Goal: Transaction & Acquisition: Purchase product/service

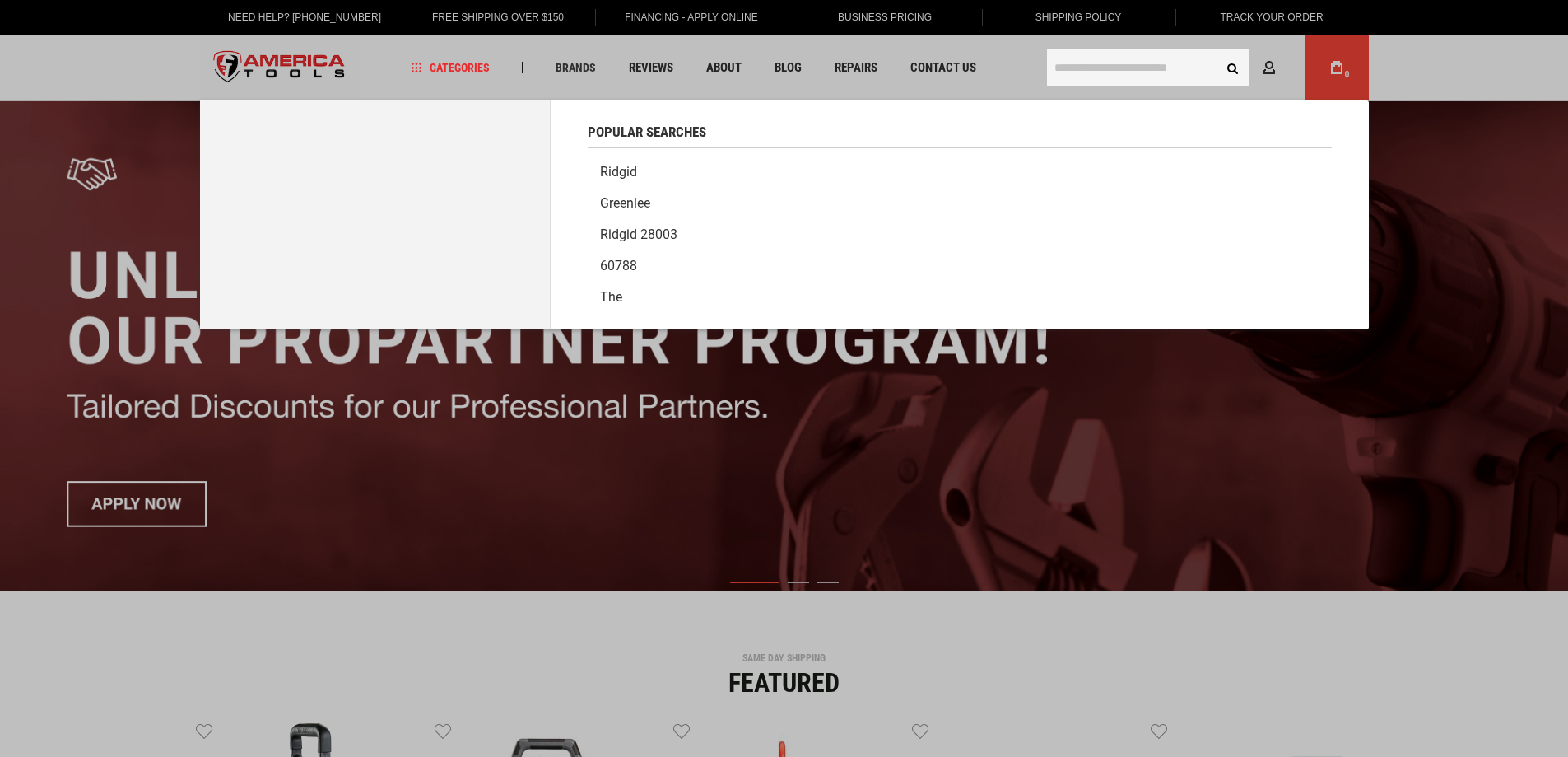
click at [1129, 68] on input "text" at bounding box center [1147, 67] width 202 height 36
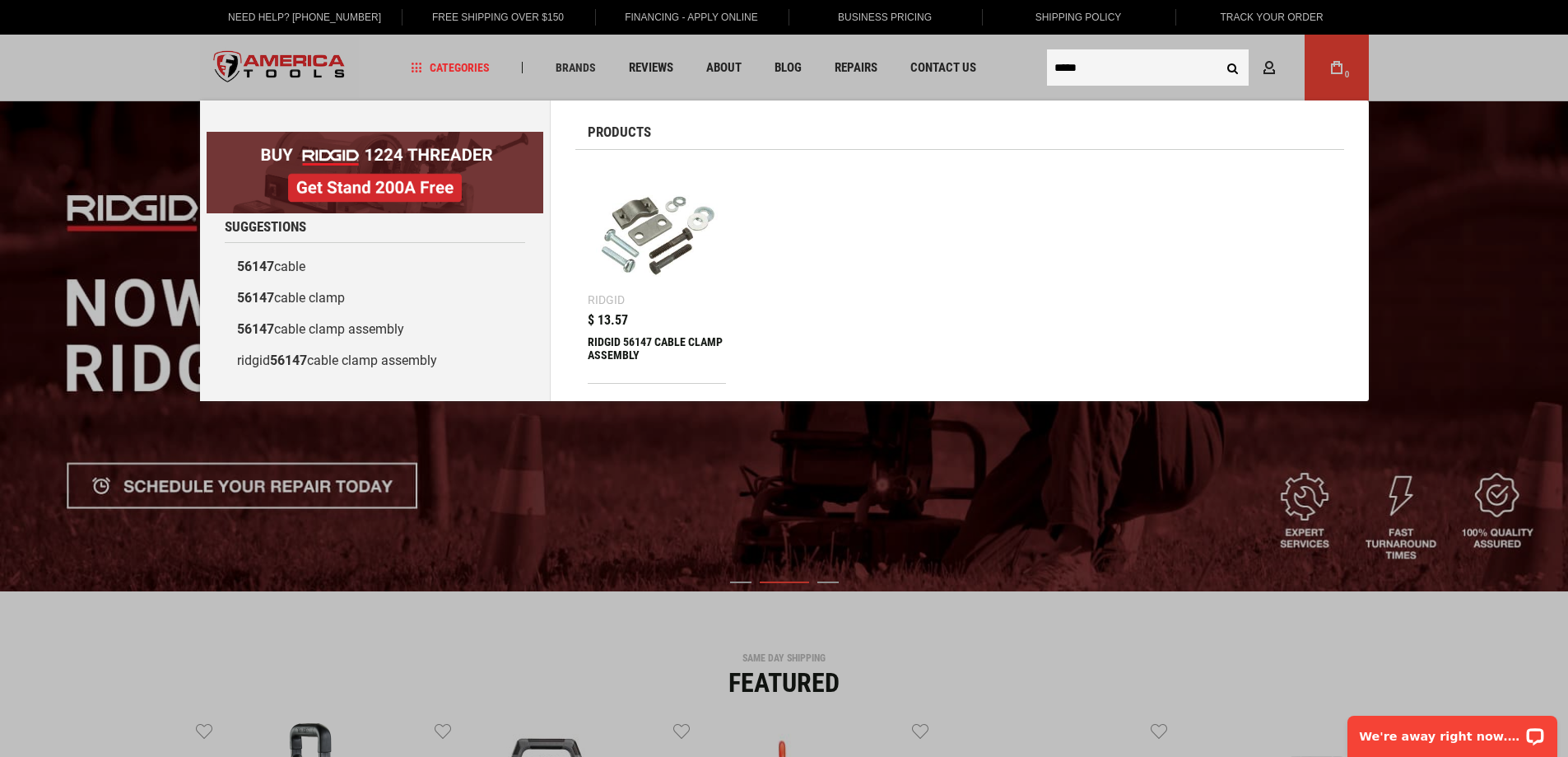
type input "*****"
click at [655, 234] on img at bounding box center [657, 231] width 123 height 123
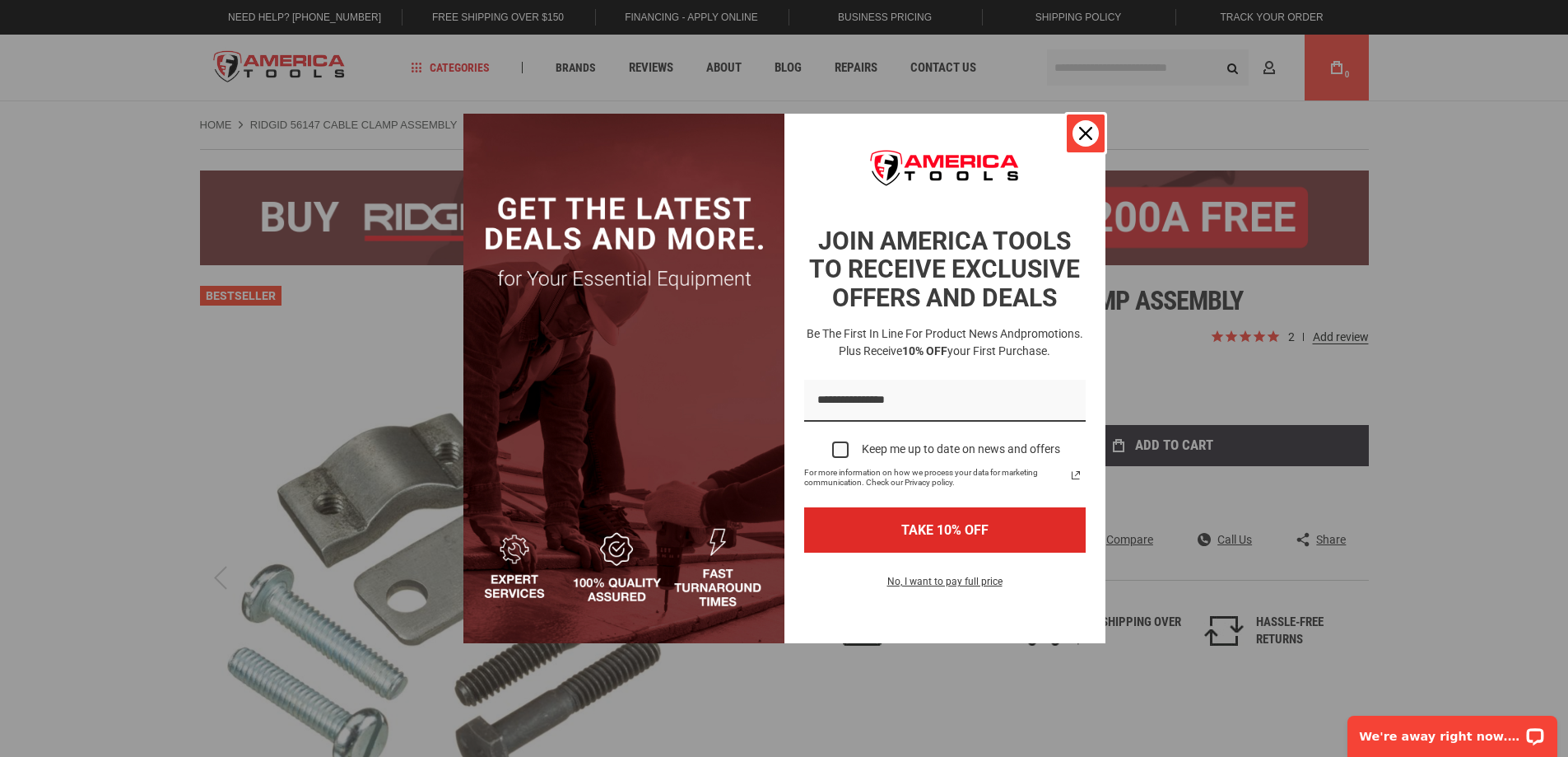
click at [1098, 136] on button "Close" at bounding box center [1085, 134] width 40 height 40
